Goal: Use online tool/utility

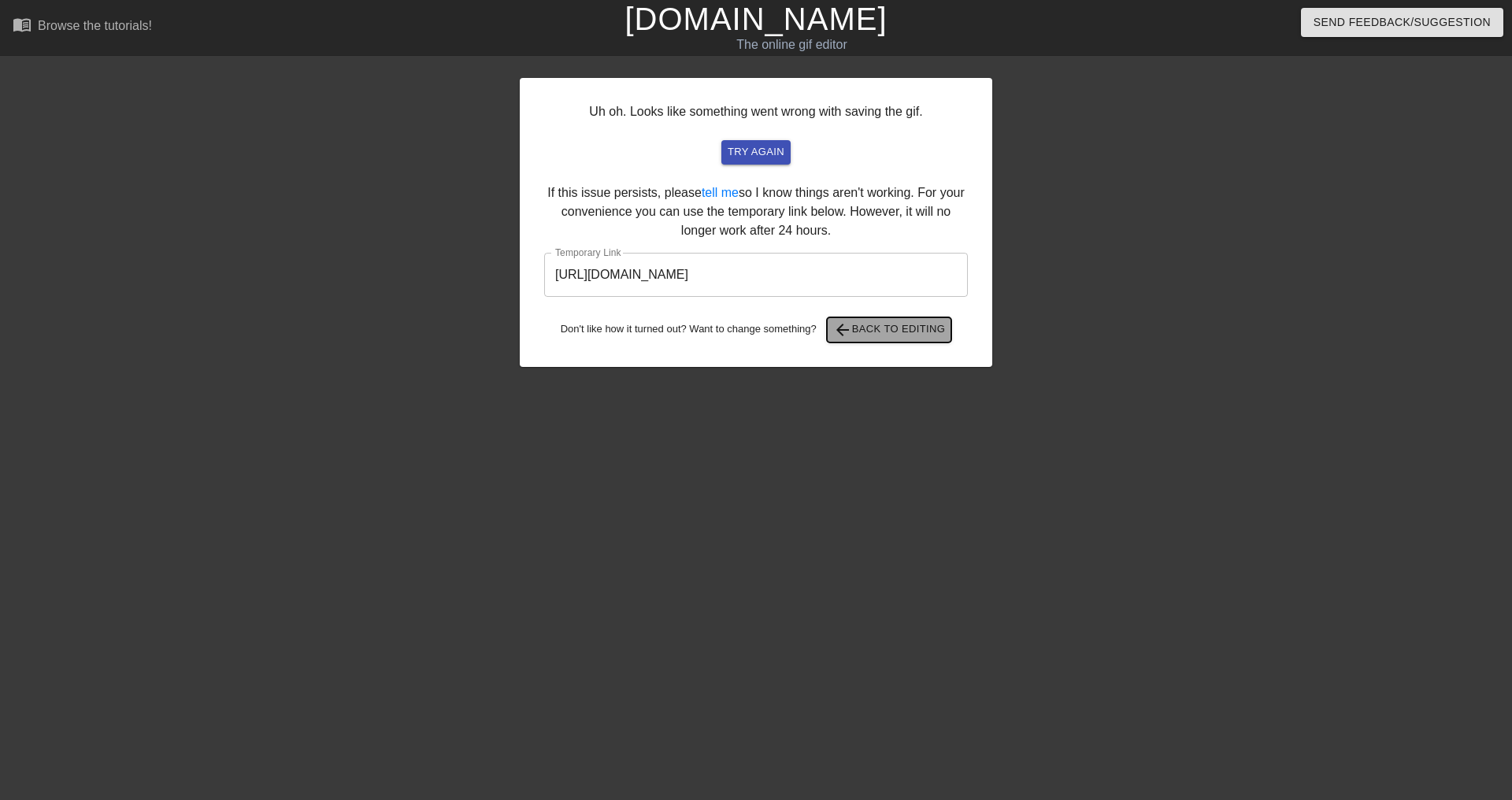
click at [898, 322] on span "arrow_back Back to Editing" at bounding box center [889, 330] width 113 height 18
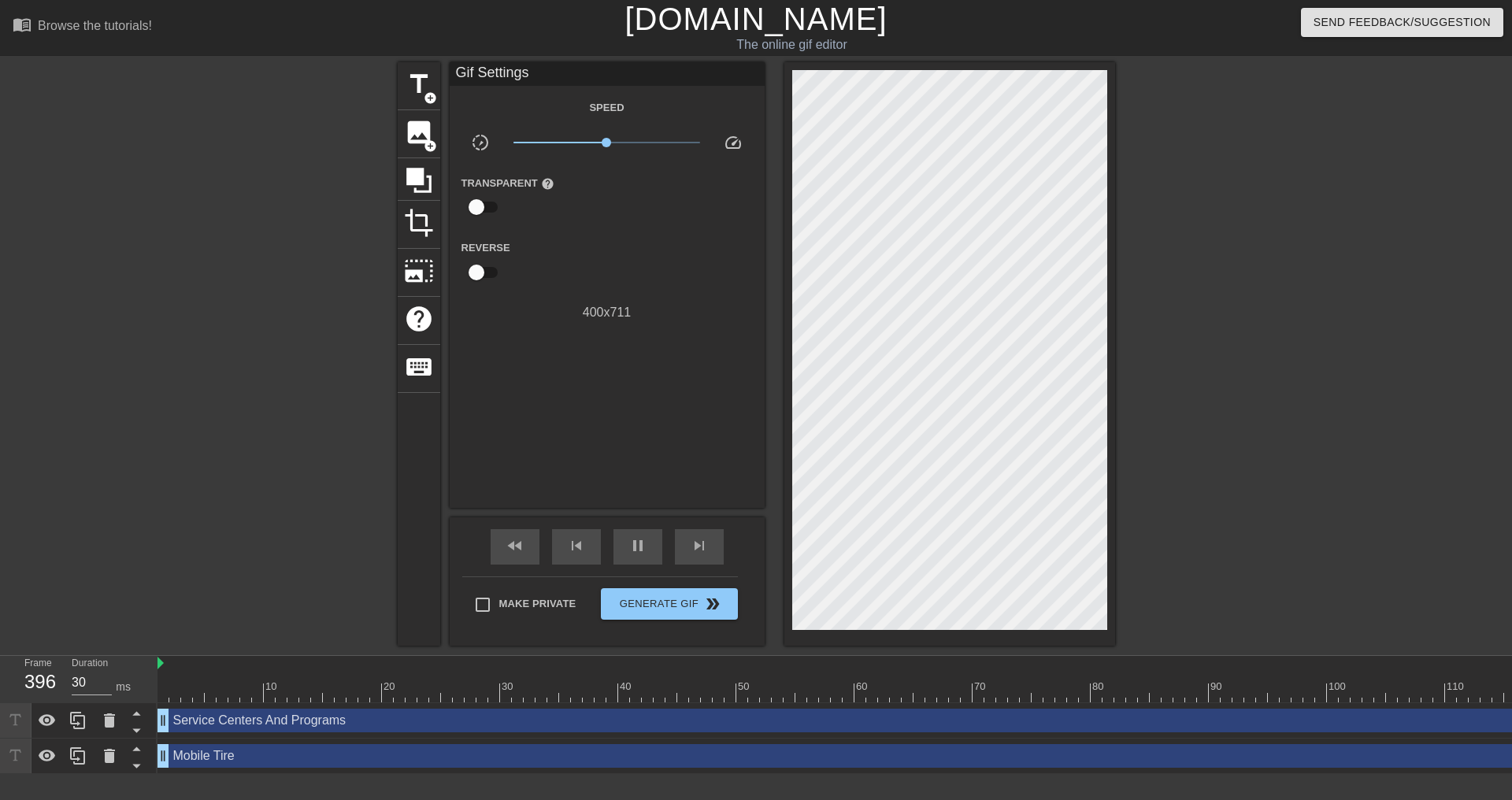
type input "40"
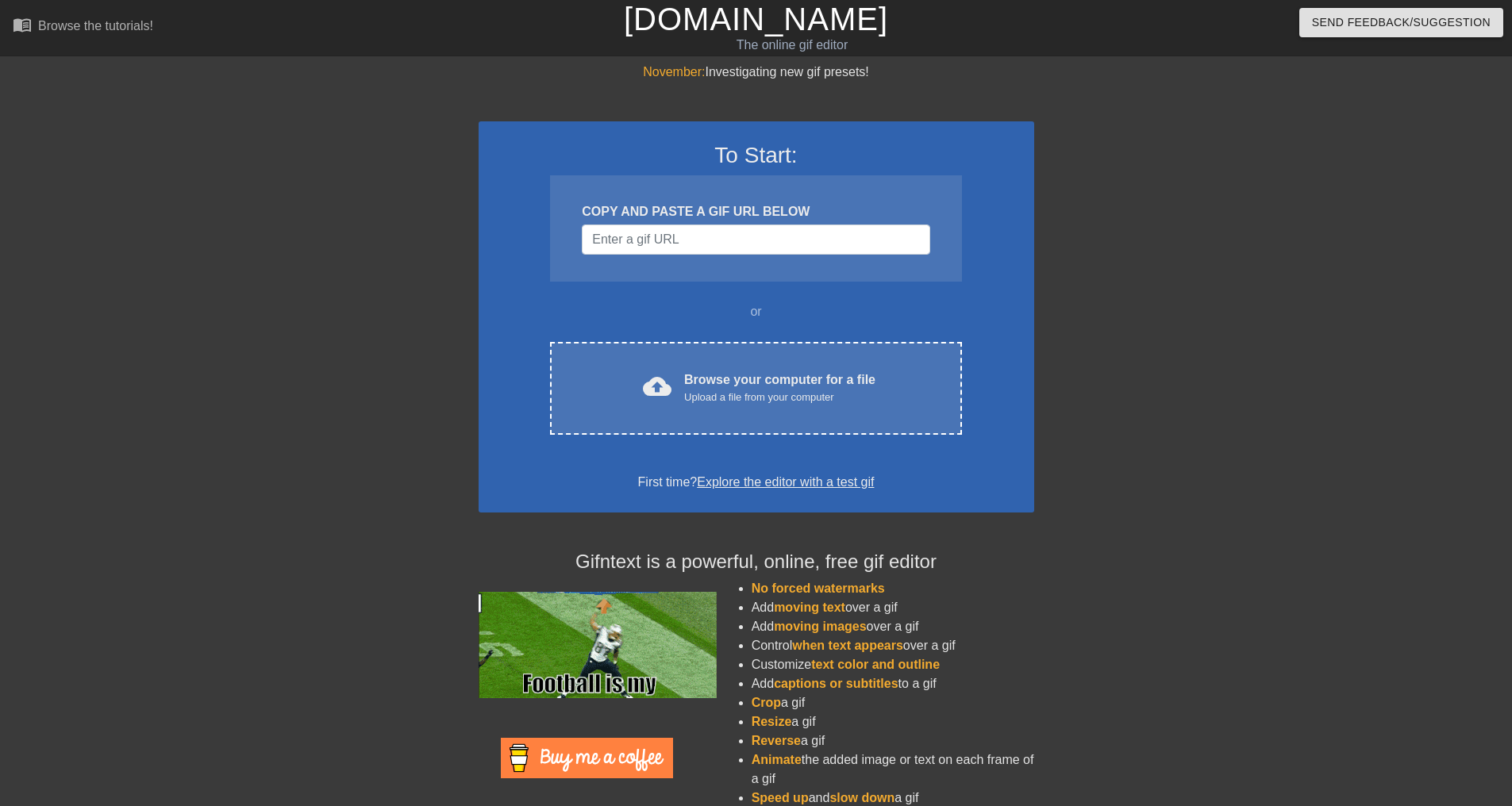
click at [813, 611] on span "moving text" at bounding box center [809, 607] width 72 height 13
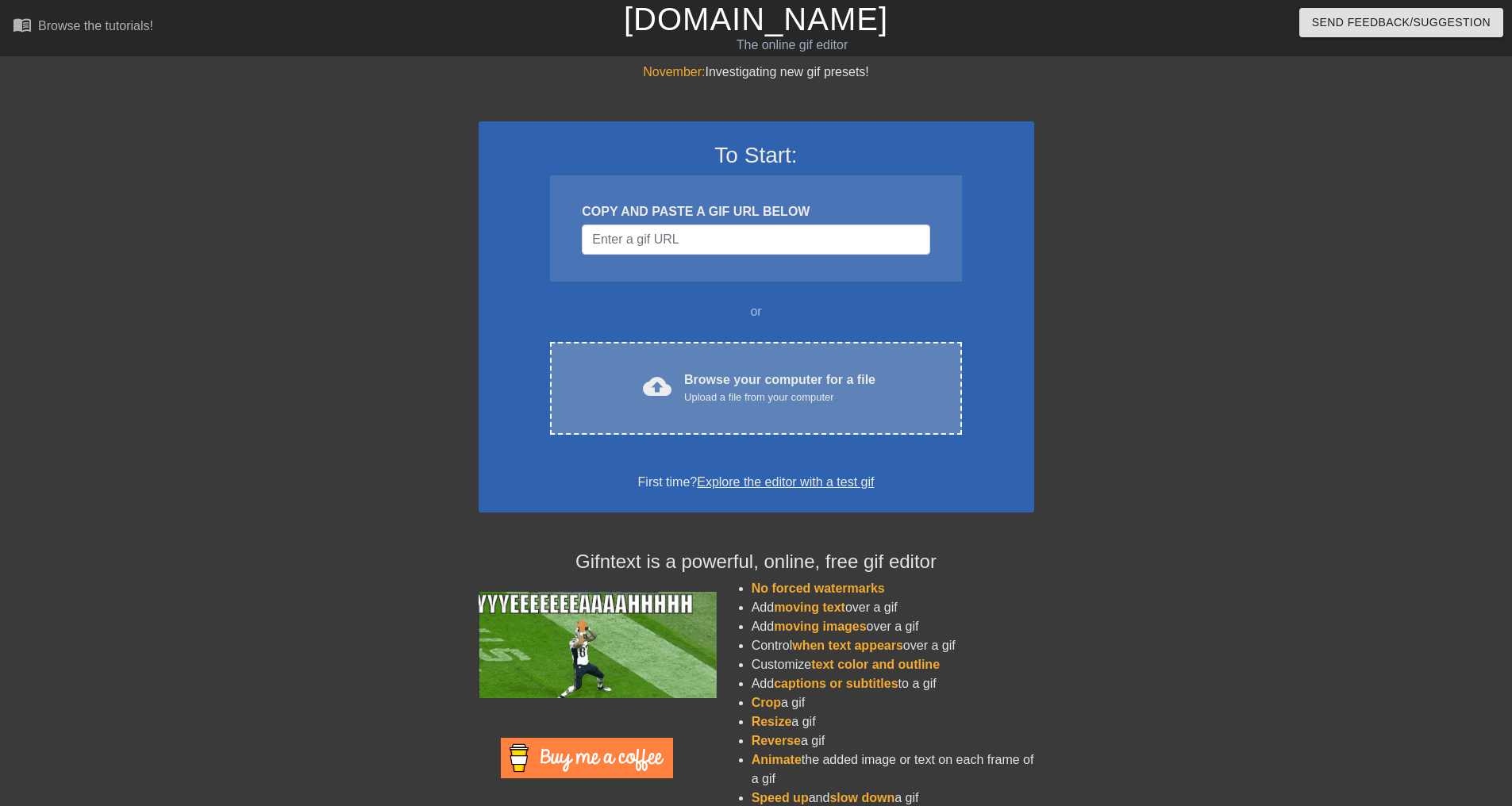
click at [734, 382] on div "Browse your computer for a file Upload a file from your computer" at bounding box center [779, 388] width 191 height 35
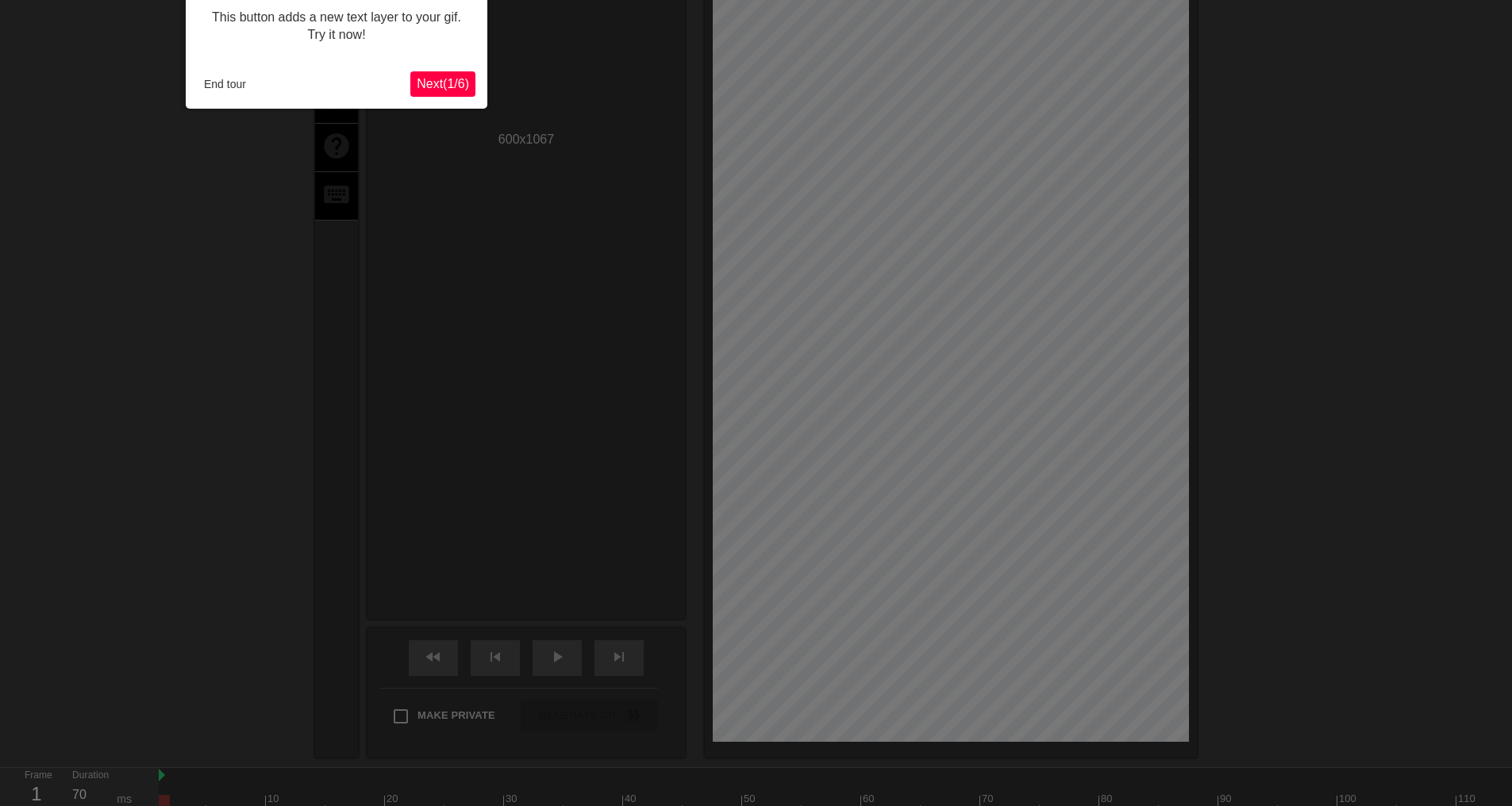
scroll to position [39, 0]
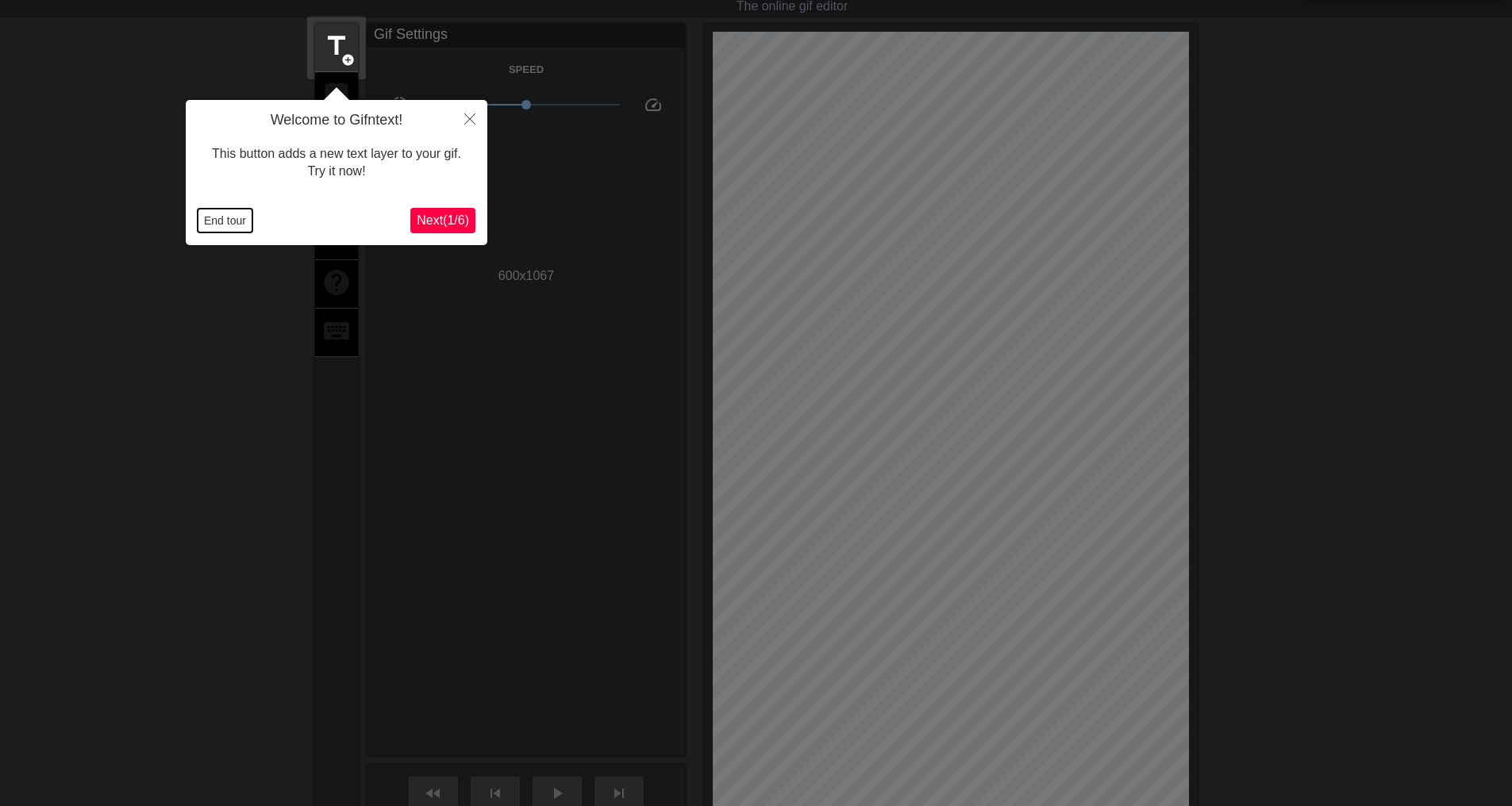
click at [223, 221] on button "End tour" at bounding box center [224, 221] width 55 height 24
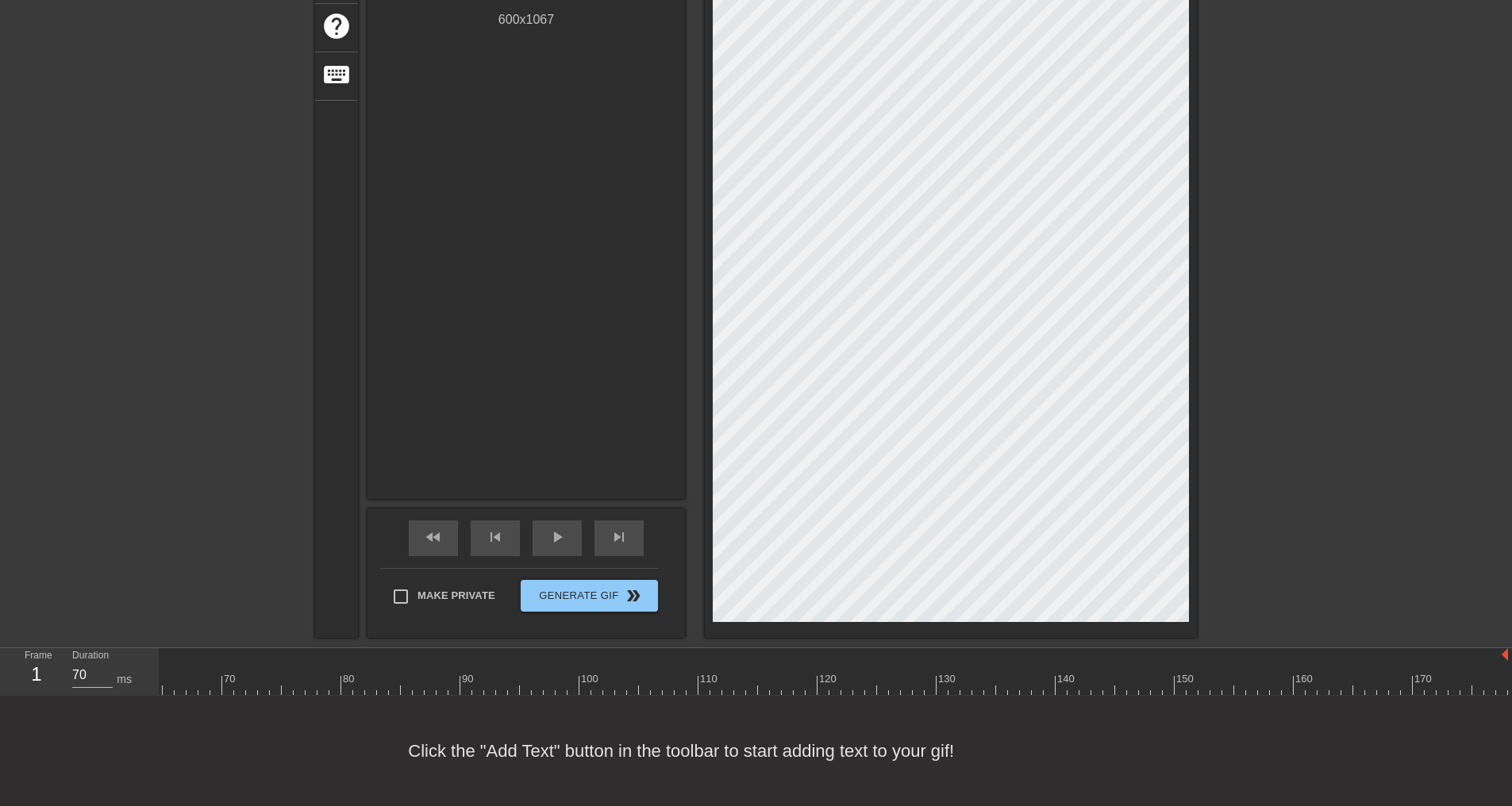
scroll to position [0, 0]
click at [555, 528] on span "play_arrow" at bounding box center [557, 537] width 19 height 19
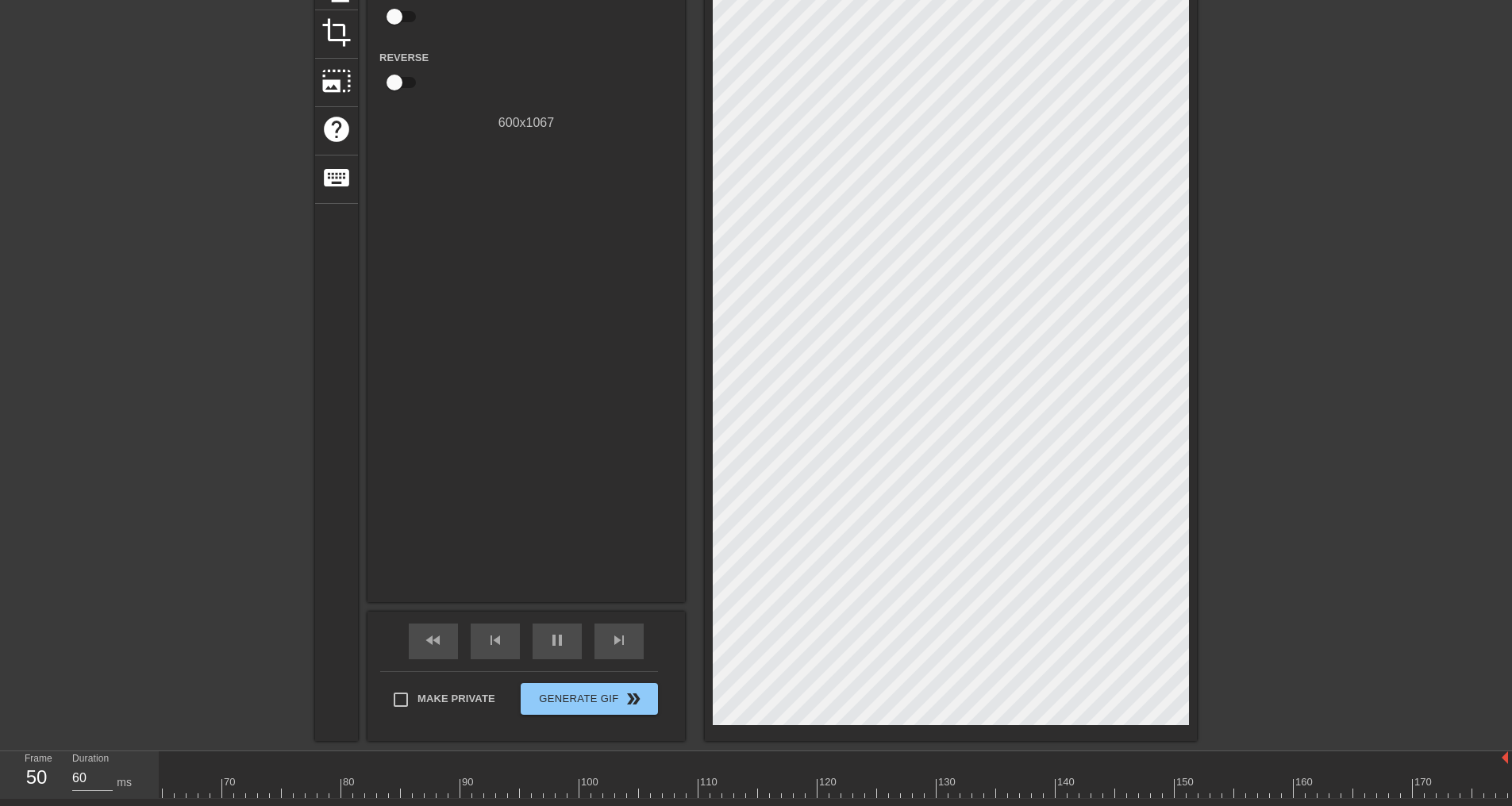
scroll to position [228, 0]
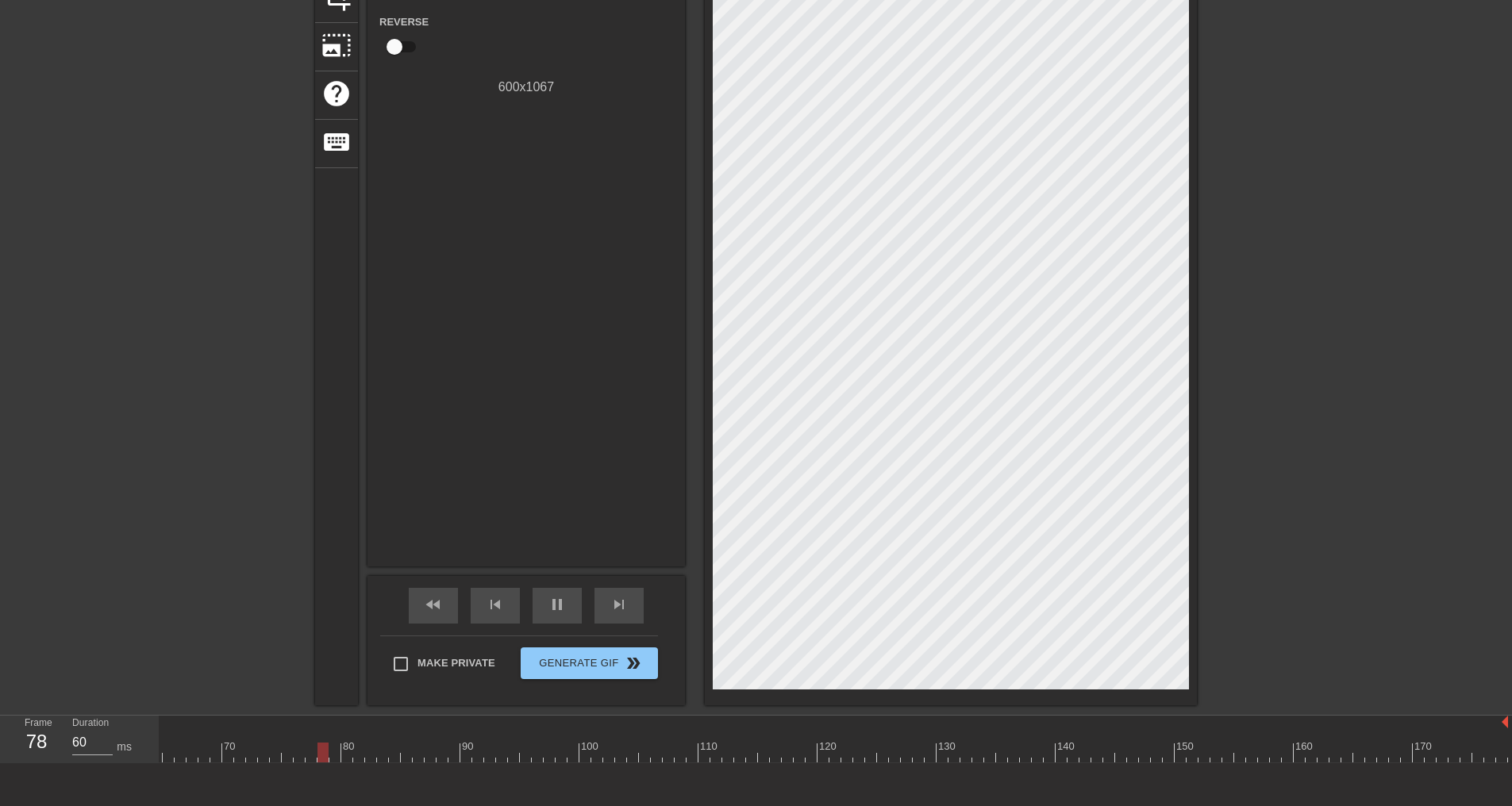
click at [1209, 733] on div at bounding box center [1204, 741] width 12 height 20
click at [546, 610] on div "play_arrow" at bounding box center [557, 606] width 49 height 35
drag, startPoint x: 1507, startPoint y: 723, endPoint x: 1446, endPoint y: 727, distance: 61.1
drag, startPoint x: 1420, startPoint y: 757, endPoint x: 1491, endPoint y: 749, distance: 71.4
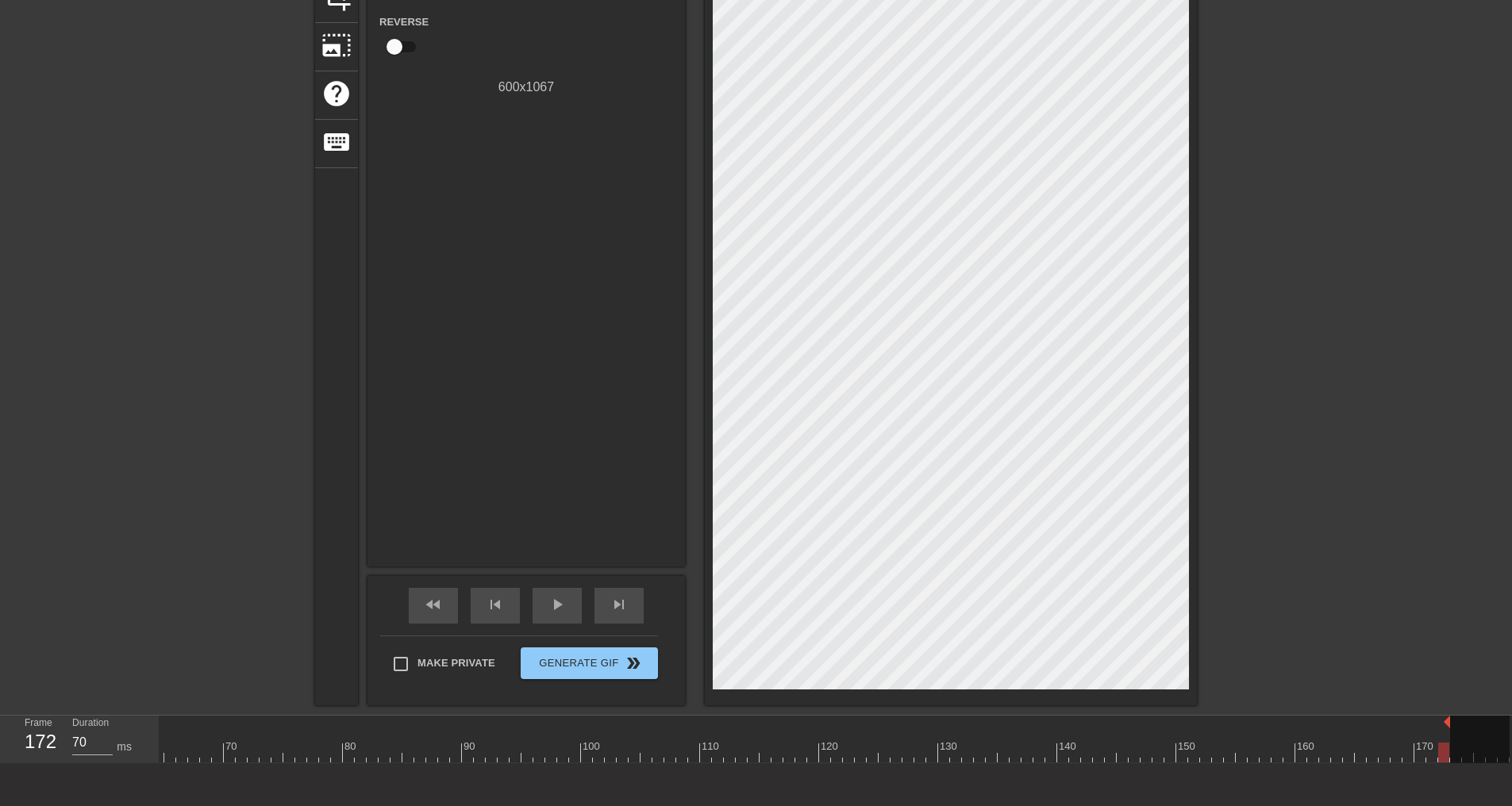
click at [1491, 749] on div "10 20 30 40 50 60 70 80 90 100 110 120 130 140 150 160" at bounding box center [455, 739] width 2107 height 47
drag, startPoint x: 1450, startPoint y: 722, endPoint x: 1523, endPoint y: 718, distance: 73.1
click at [1511, 718] on html "menu_book Browse the tutorials! Gifntext.com The online gif editor Send Feedbac…" at bounding box center [756, 322] width 1512 height 1101
click at [1441, 749] on div at bounding box center [1444, 752] width 11 height 20
drag, startPoint x: 1506, startPoint y: 722, endPoint x: 1445, endPoint y: 725, distance: 61.1
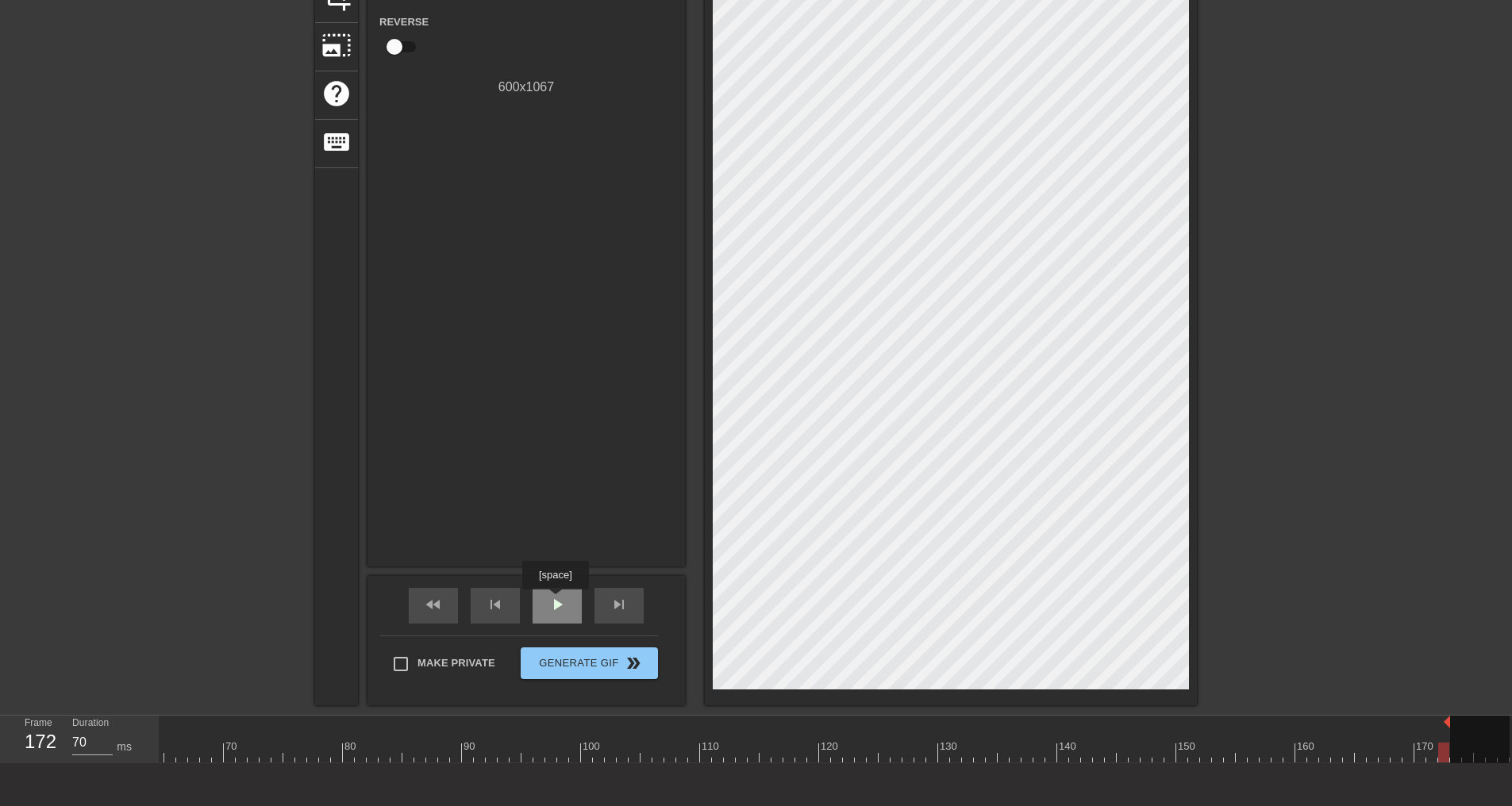
click at [555, 600] on span "play_arrow" at bounding box center [557, 604] width 19 height 19
click at [1170, 756] on div at bounding box center [455, 752] width 2107 height 20
click at [567, 603] on div "play_arrow" at bounding box center [557, 606] width 49 height 35
click at [1442, 721] on div "10 20 30 40 50 60 70 80 90 100 110 120 130 140 150 160" at bounding box center [455, 739] width 2107 height 47
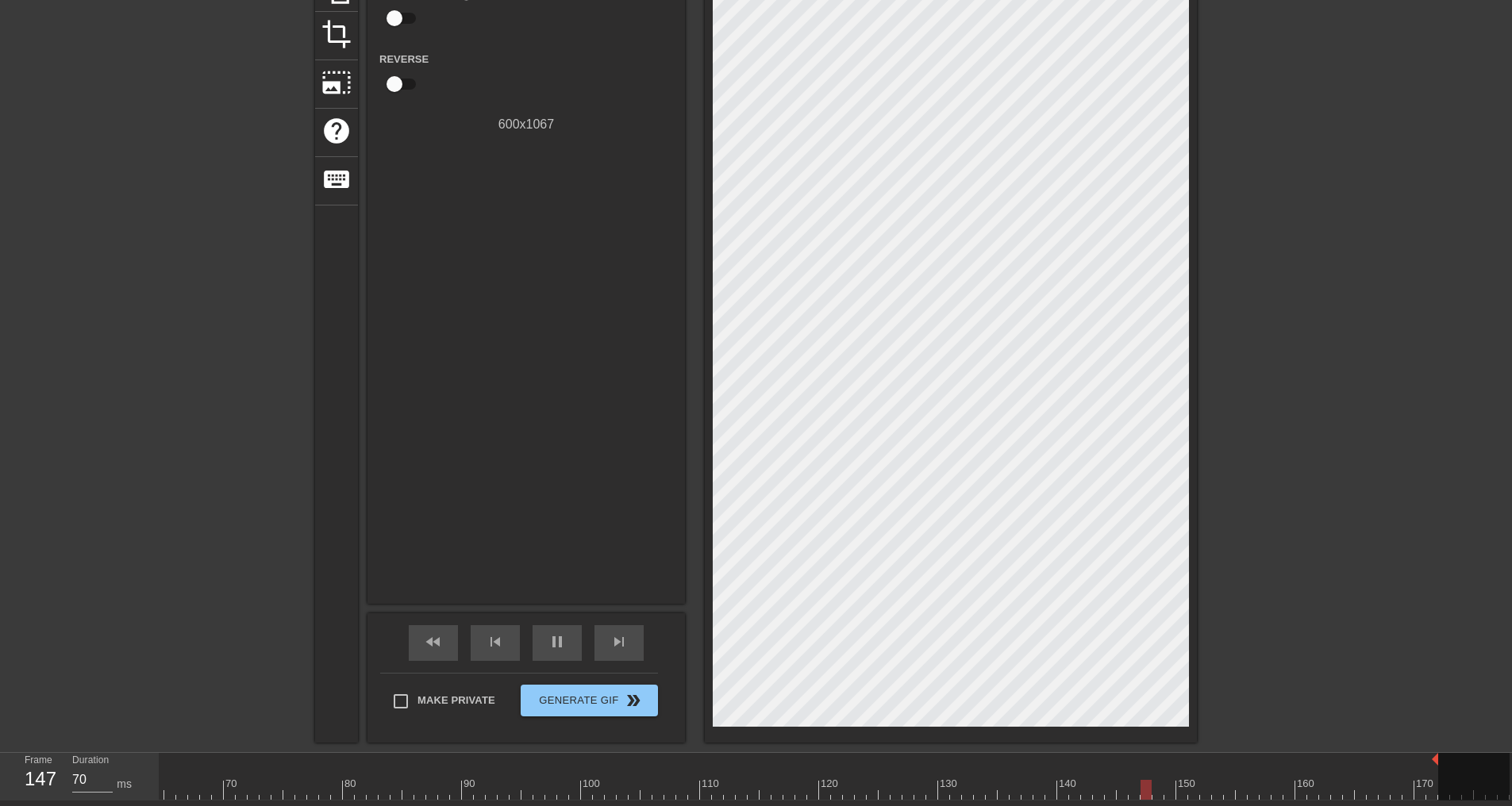
scroll to position [228, 0]
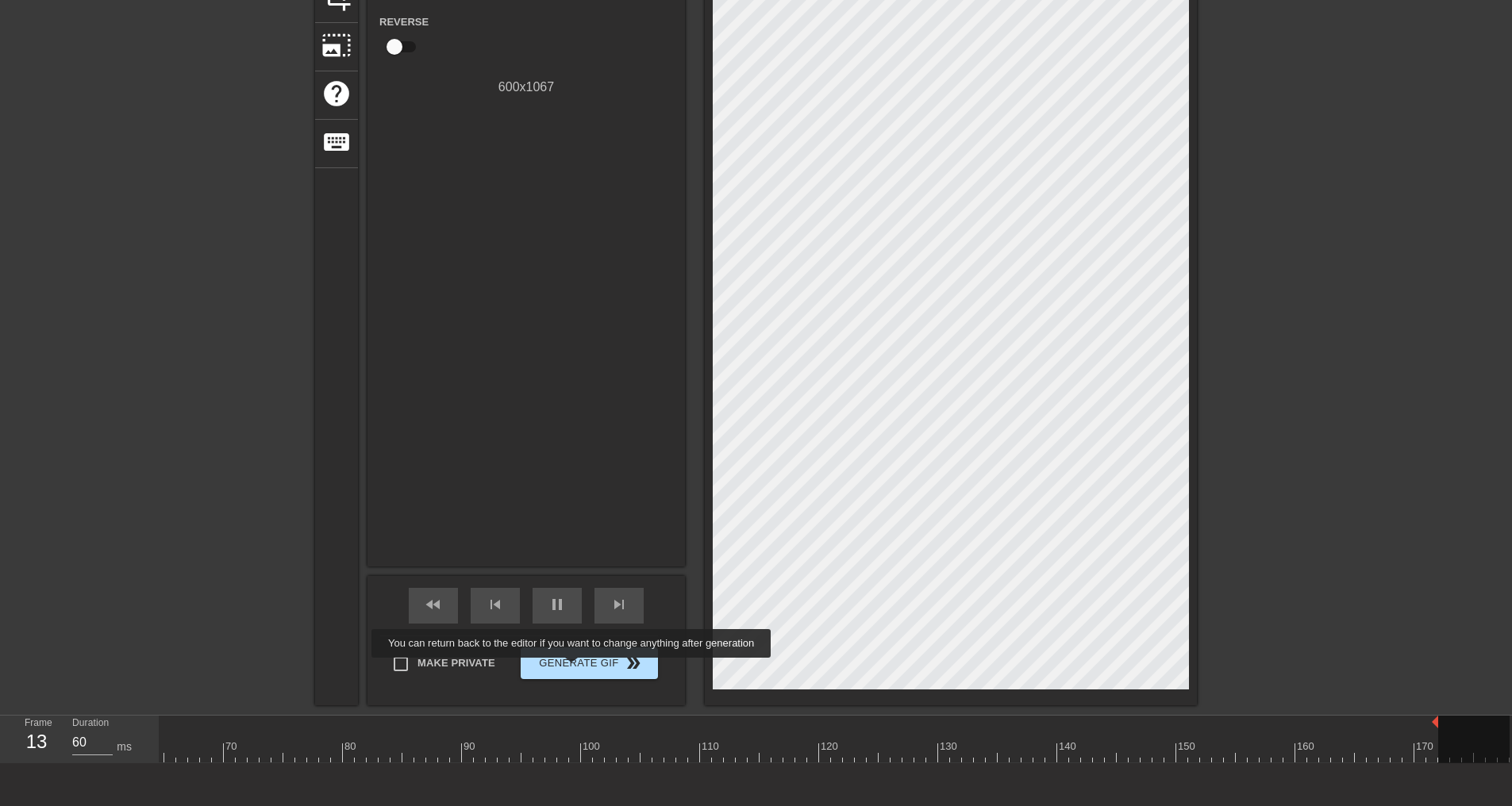
type input "70"
click at [579, 664] on span "Generate Gif double_arrow" at bounding box center [589, 663] width 125 height 19
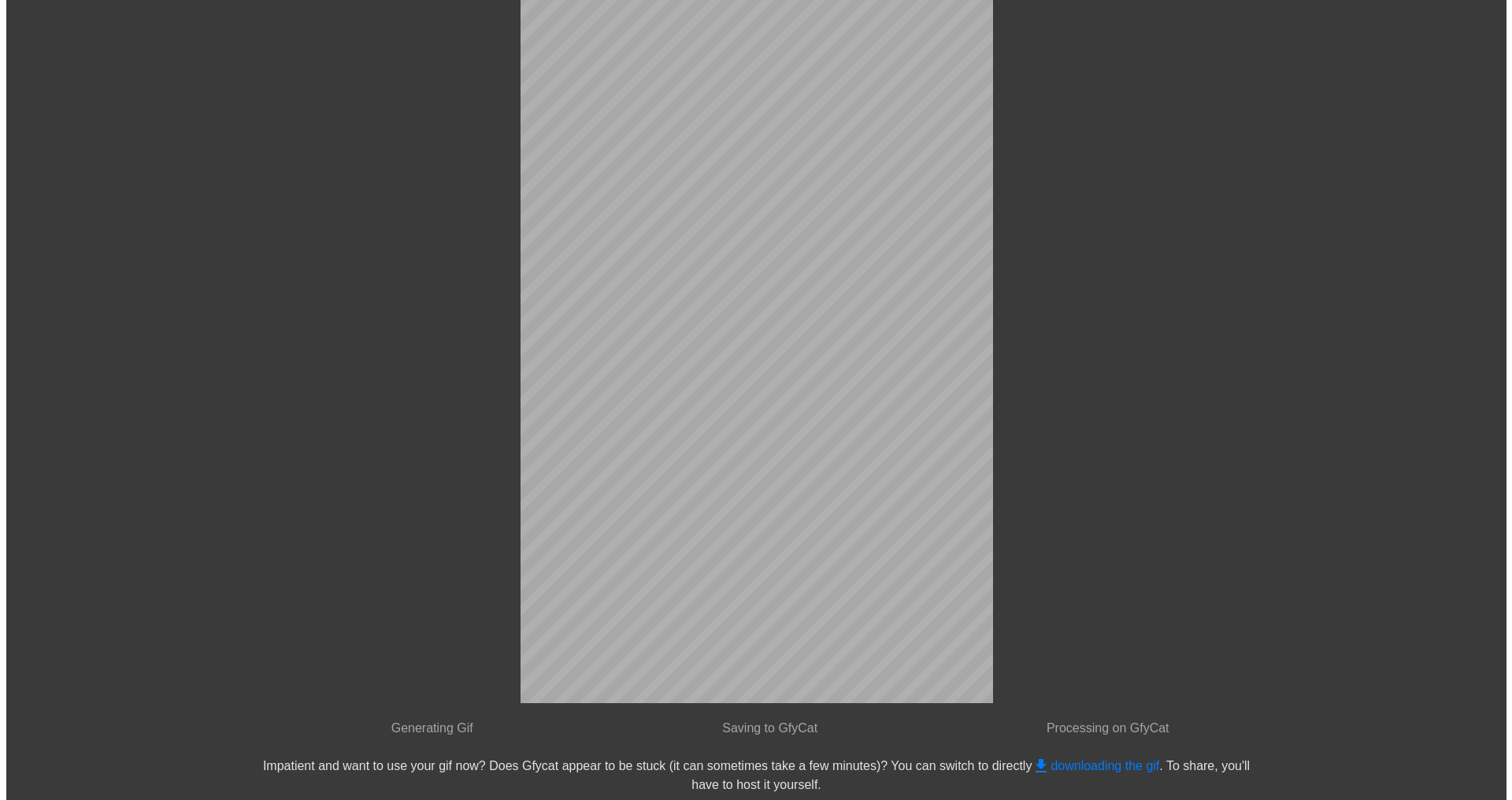
scroll to position [0, 0]
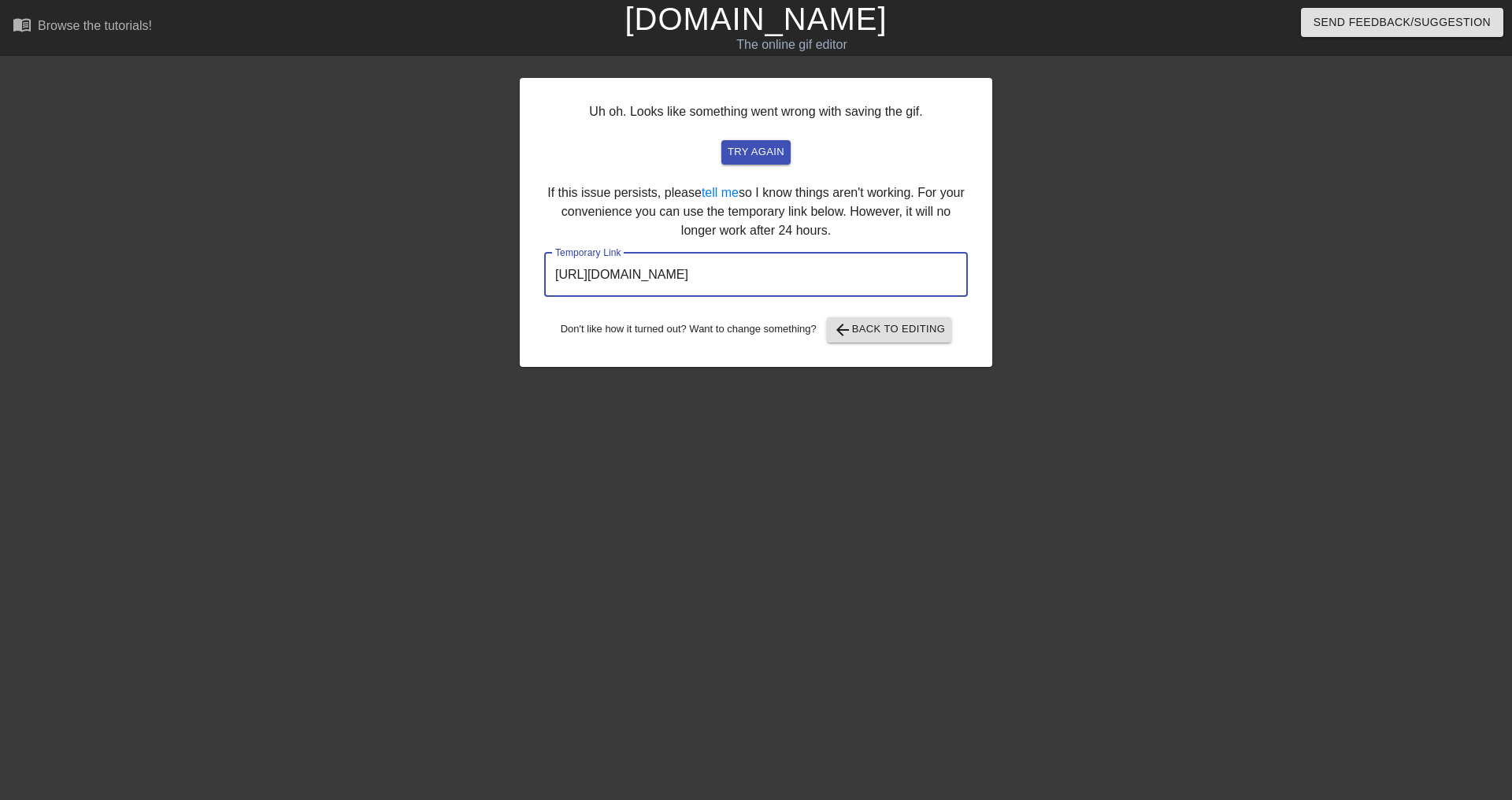
click at [681, 255] on input "https://www.gifntext.com/temp_generations/5czC0Z5D.gif" at bounding box center [756, 275] width 424 height 44
click at [685, 278] on input "https://www.gifntext.com/temp_generations/5czC0Z5D.gif" at bounding box center [756, 275] width 424 height 44
